Goal: Information Seeking & Learning: Understand process/instructions

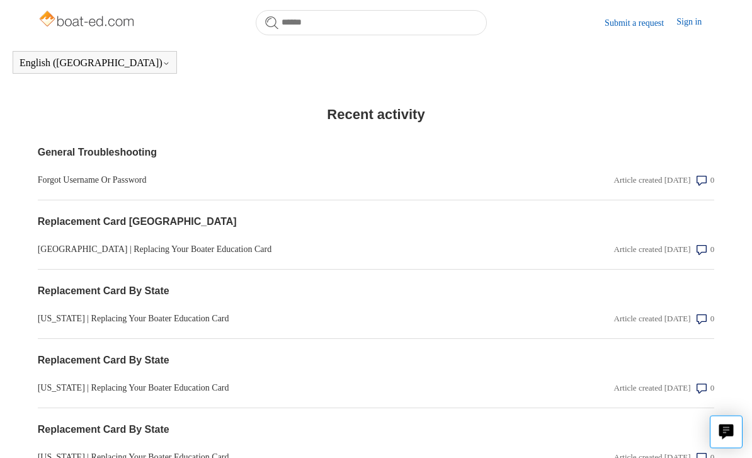
scroll to position [1256, 0]
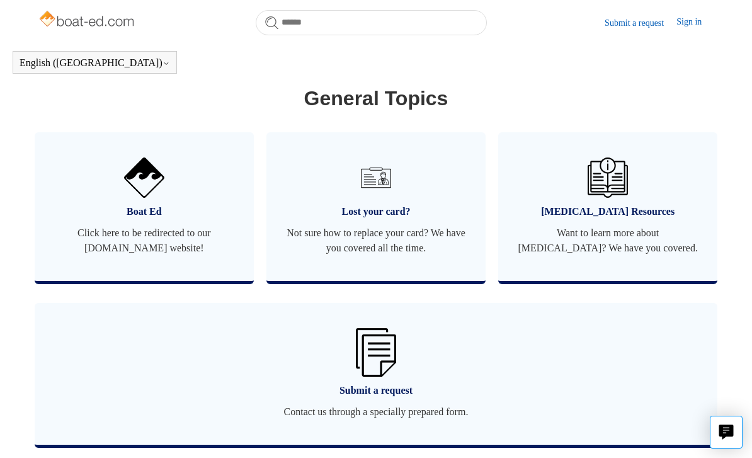
click at [454, 386] on span "Submit a request" at bounding box center [376, 390] width 645 height 15
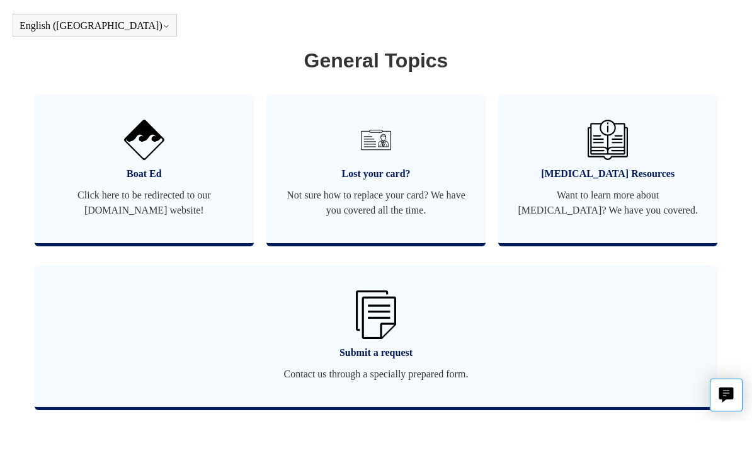
scroll to position [795, 0]
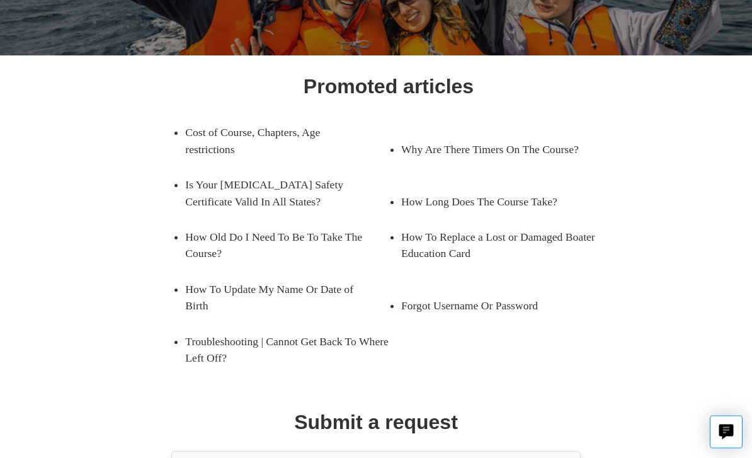
scroll to position [141, 0]
click at [306, 299] on link "How To Update My Name Or Date of Birth" at bounding box center [277, 297] width 184 height 52
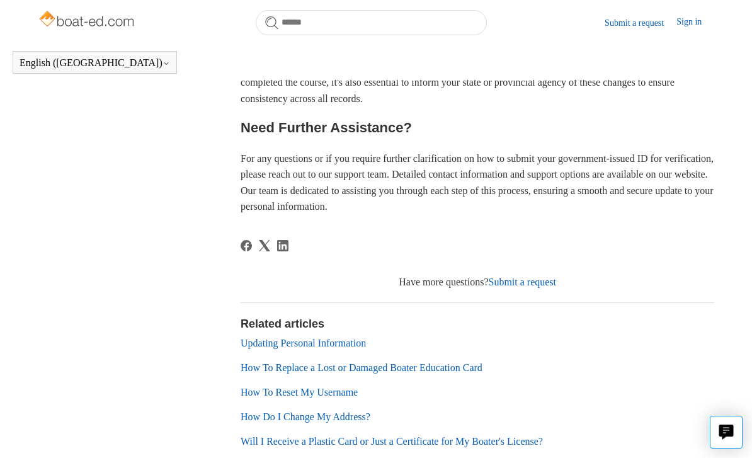
scroll to position [893, 0]
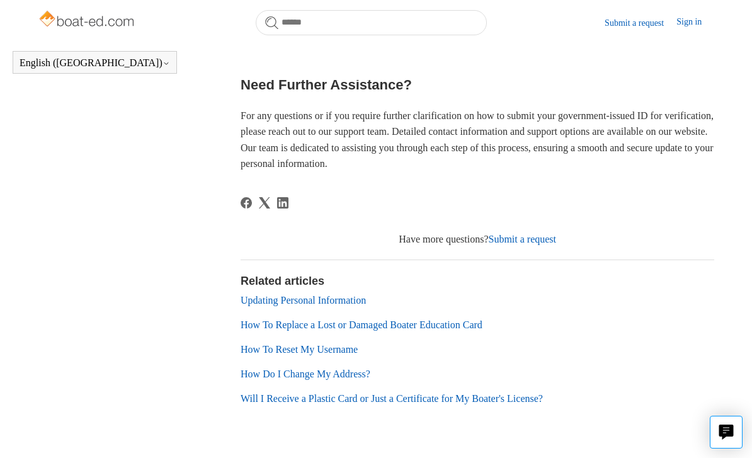
click at [726, 436] on icon "Live chat" at bounding box center [726, 430] width 14 height 12
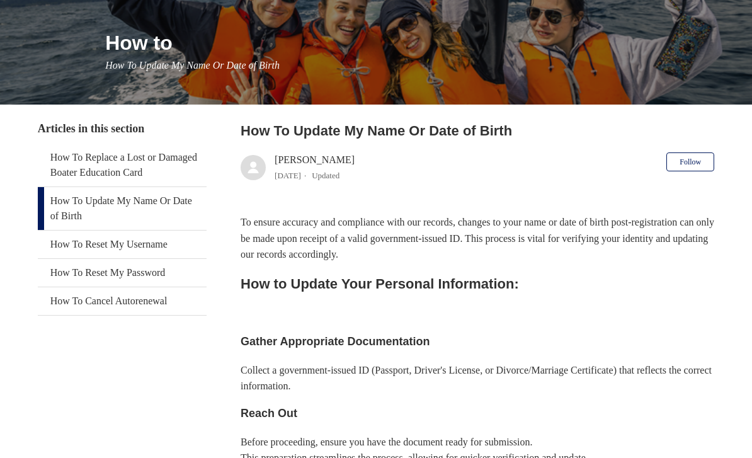
scroll to position [0, 0]
